Goal: Task Accomplishment & Management: Use online tool/utility

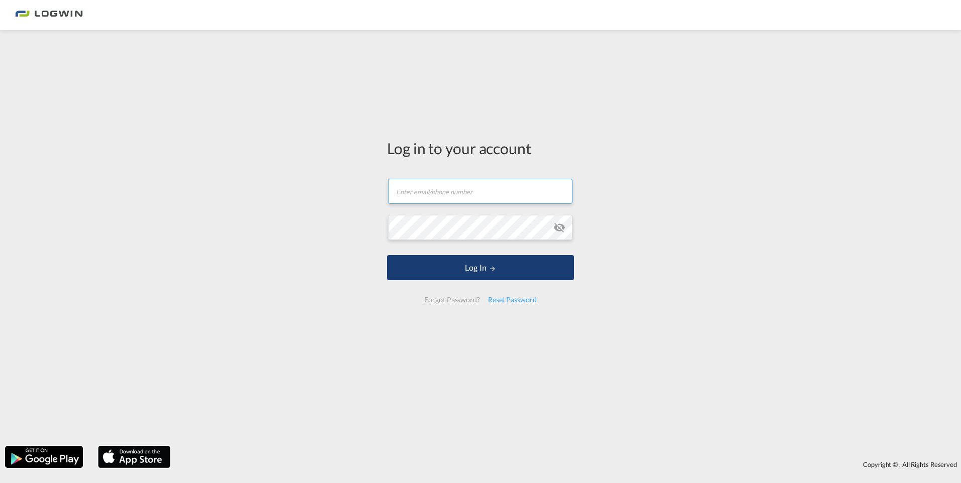
type input "[PERSON_NAME][EMAIL_ADDRESS][DOMAIN_NAME]"
click at [480, 274] on button "Log In" at bounding box center [480, 267] width 187 height 25
